Goal: Task Accomplishment & Management: Use online tool/utility

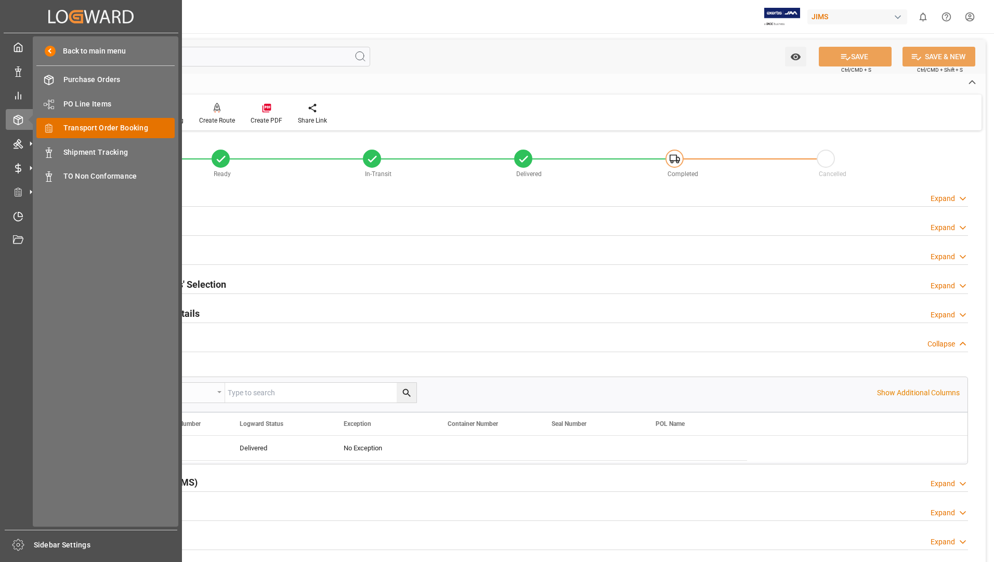
click at [98, 124] on span "Transport Order Booking" at bounding box center [119, 128] width 112 height 11
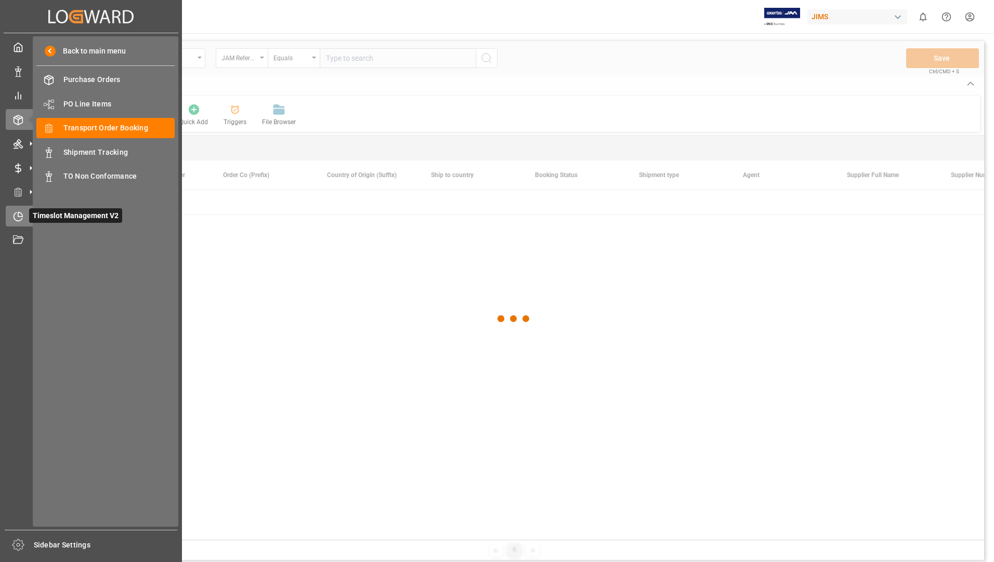
click at [17, 219] on icon at bounding box center [18, 217] width 10 height 10
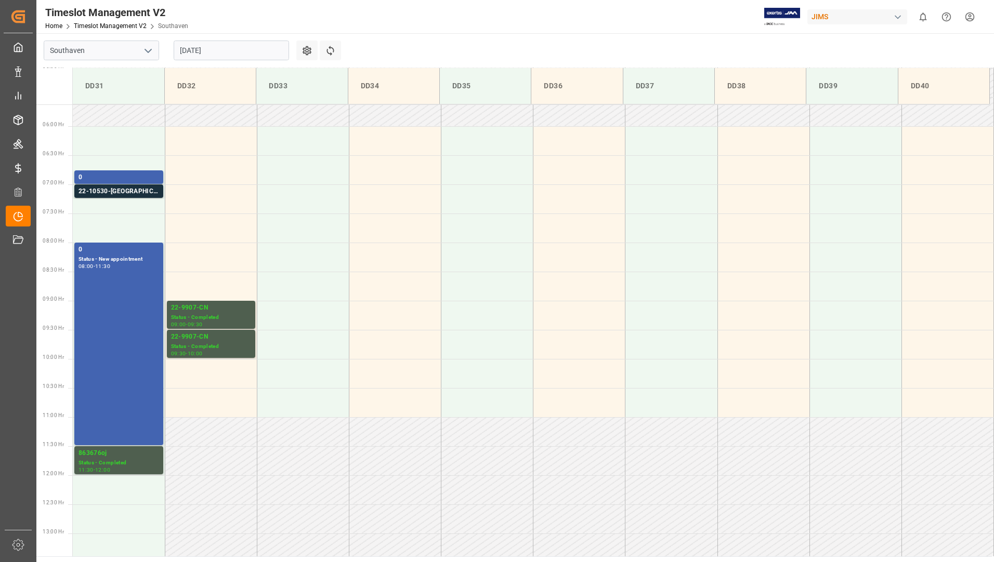
scroll to position [276, 0]
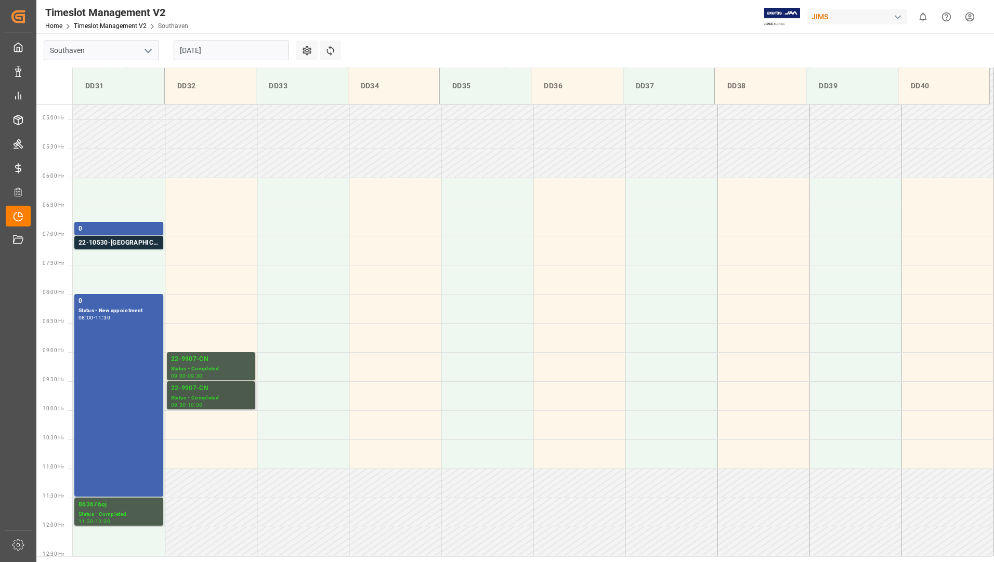
click at [210, 391] on div "22-9907-CN" at bounding box center [211, 389] width 80 height 10
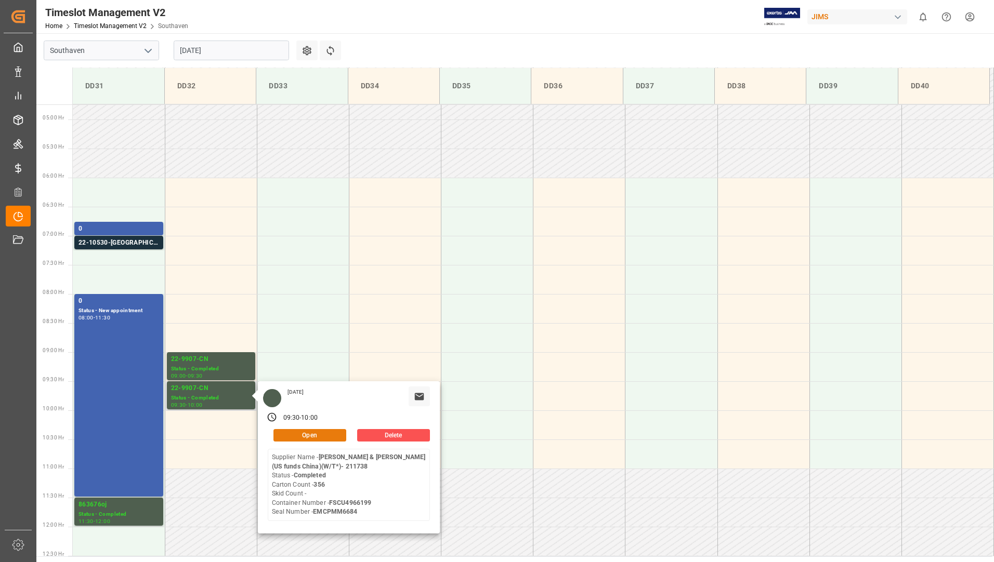
click at [284, 433] on button "Open" at bounding box center [309, 435] width 73 height 12
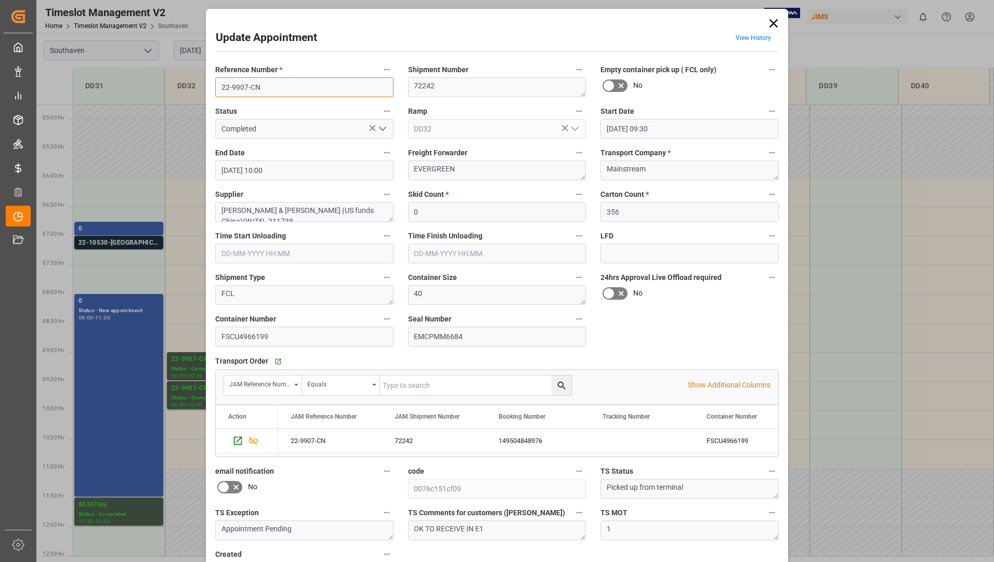
drag, startPoint x: 218, startPoint y: 88, endPoint x: 267, endPoint y: 88, distance: 48.3
click at [267, 88] on input "22-9907-CN" at bounding box center [304, 87] width 178 height 20
click at [768, 24] on icon at bounding box center [773, 23] width 15 height 15
